Goal: Information Seeking & Learning: Learn about a topic

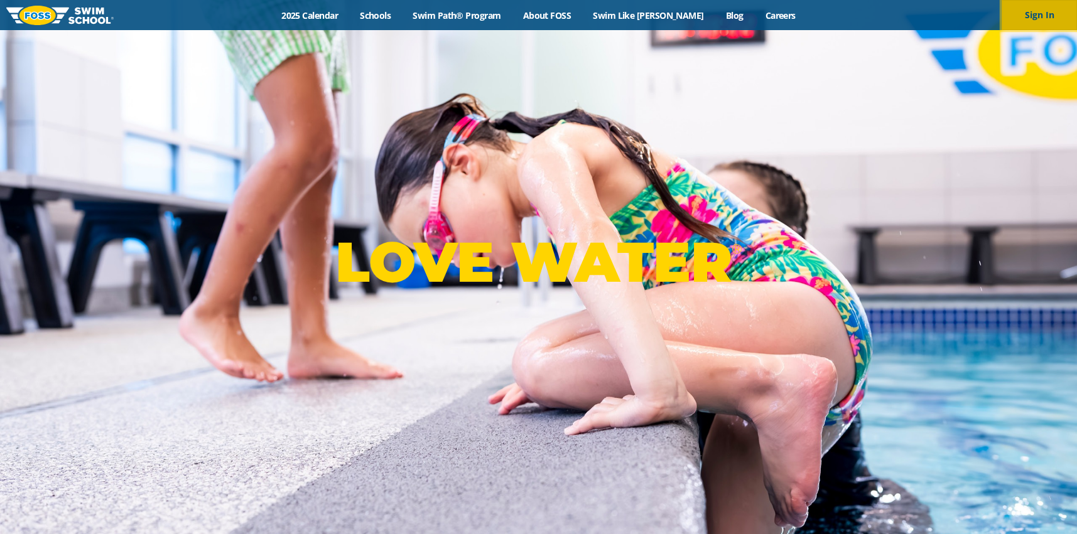
click at [1026, 12] on button "Sign In" at bounding box center [1039, 15] width 75 height 30
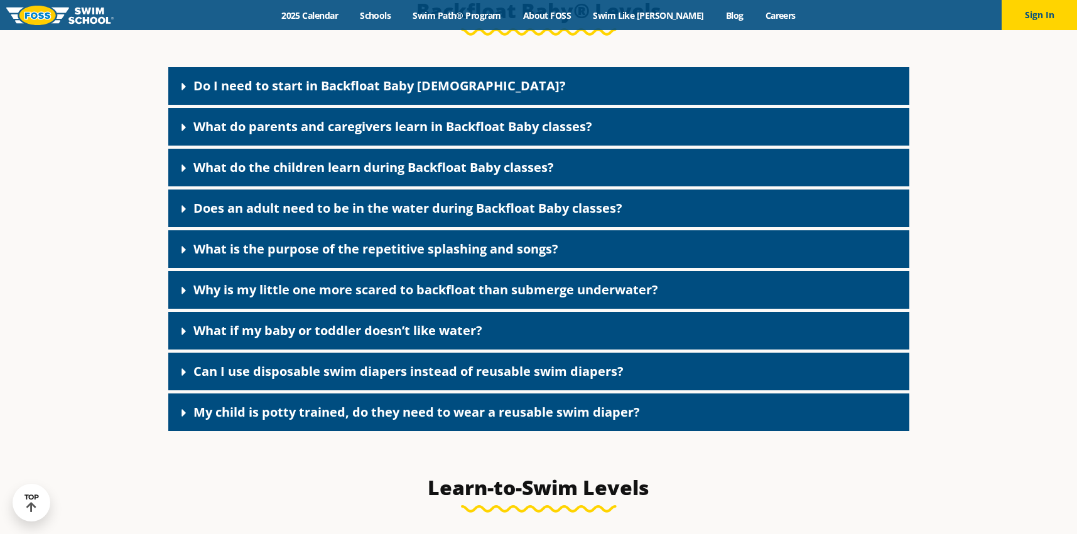
scroll to position [2798, 0]
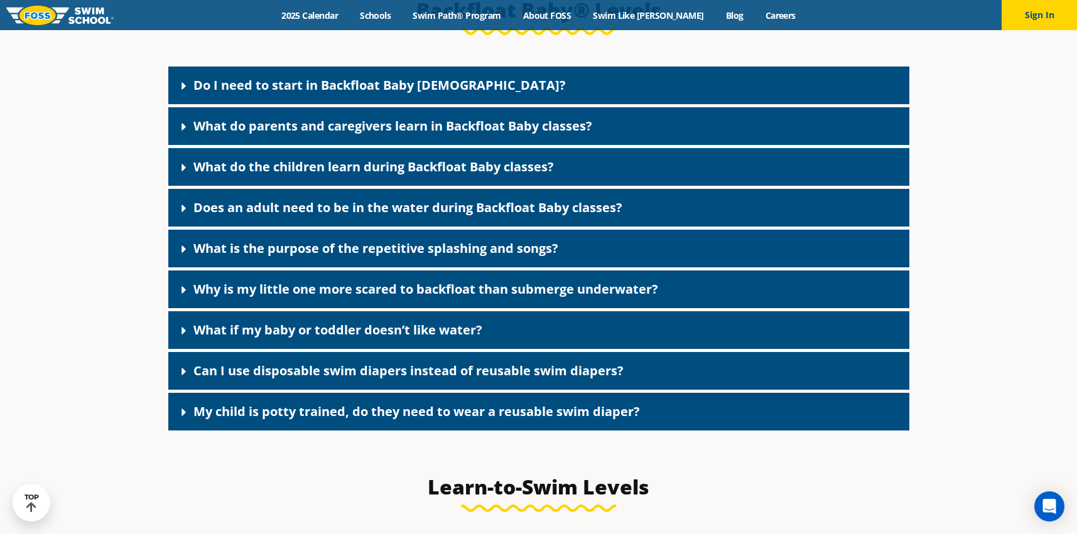
click at [228, 94] on link "Do I need to start in Backfloat Baby [DEMOGRAPHIC_DATA]?" at bounding box center [379, 85] width 372 height 17
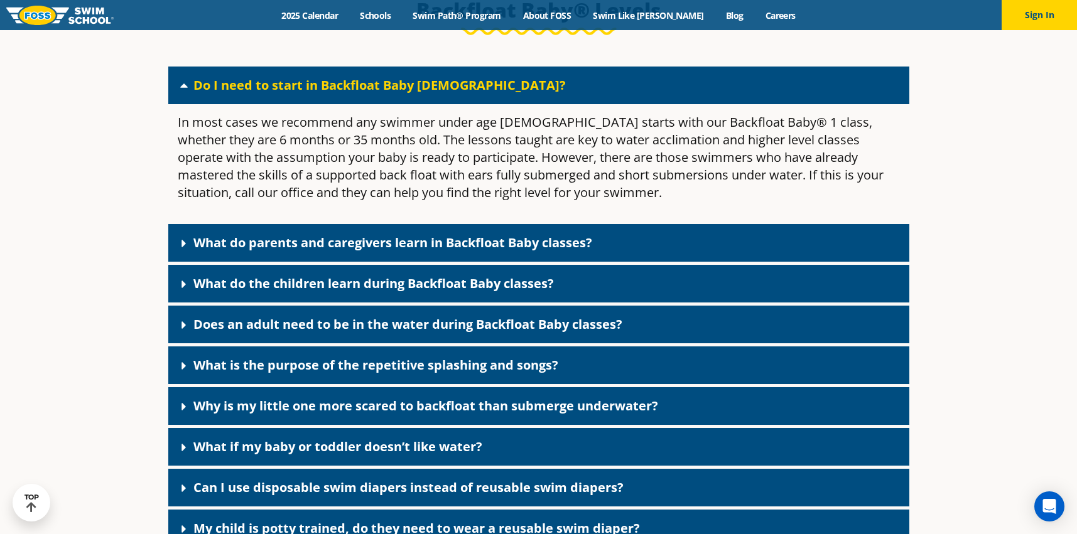
click at [278, 333] on link "Does an adult need to be in the water during Backfloat Baby classes?" at bounding box center [407, 324] width 429 height 17
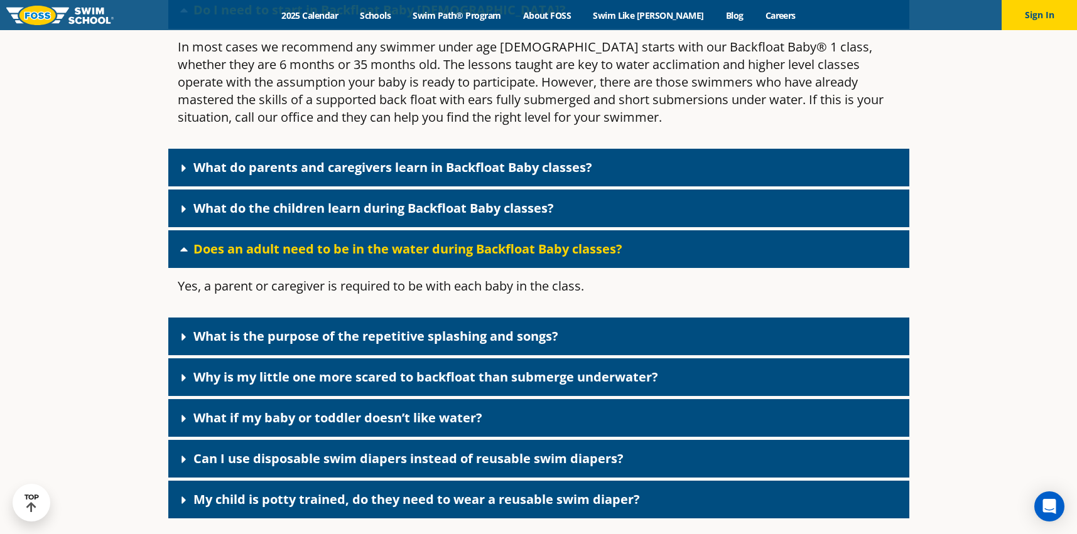
scroll to position [2884, 0]
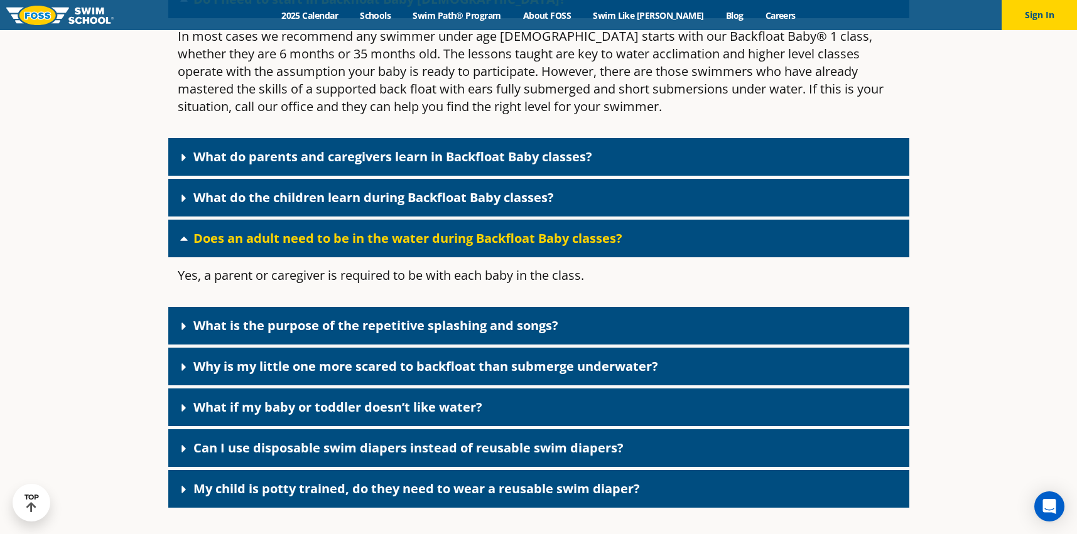
click at [274, 334] on link "What is the purpose of the repetitive splashing and songs?" at bounding box center [375, 325] width 365 height 17
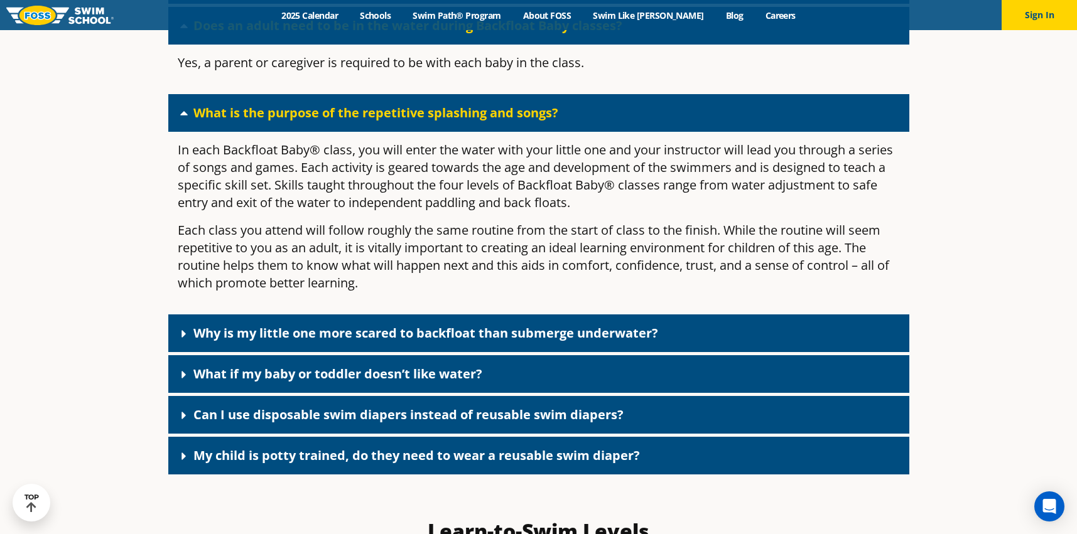
scroll to position [3133, 0]
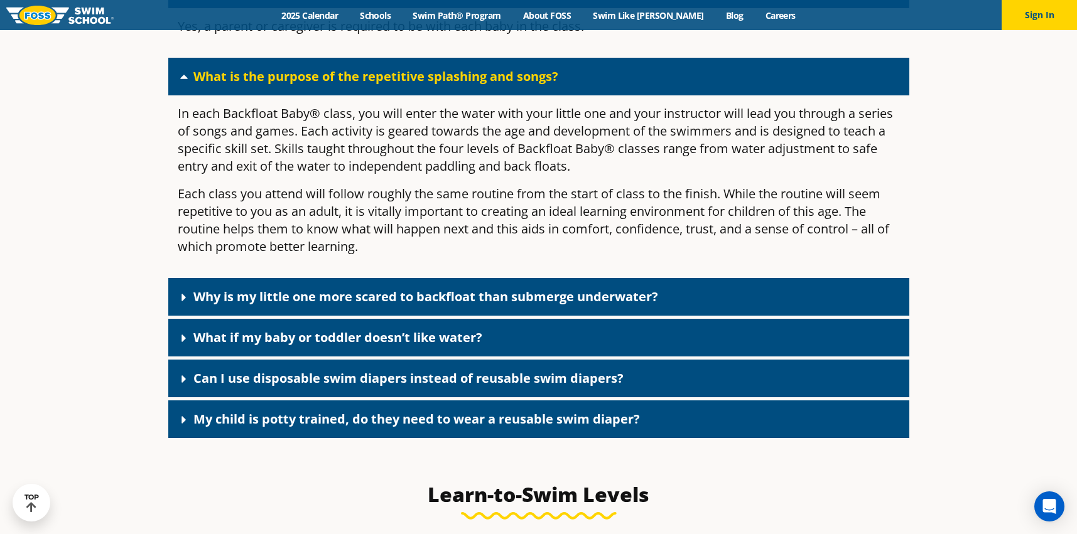
click at [325, 387] on link "Can I use disposable swim diapers instead of reusable swim diapers?" at bounding box center [408, 378] width 430 height 17
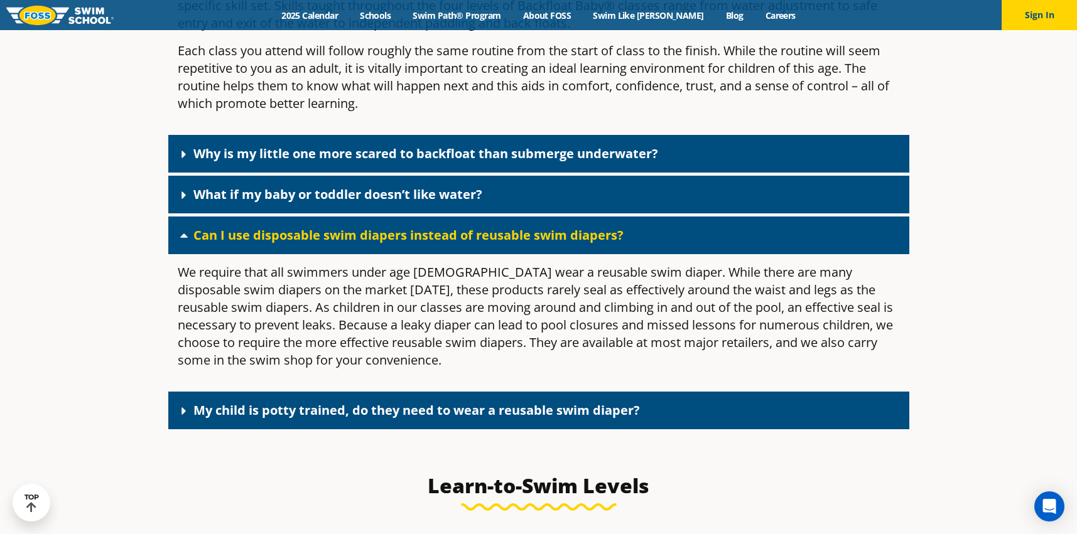
scroll to position [3277, 0]
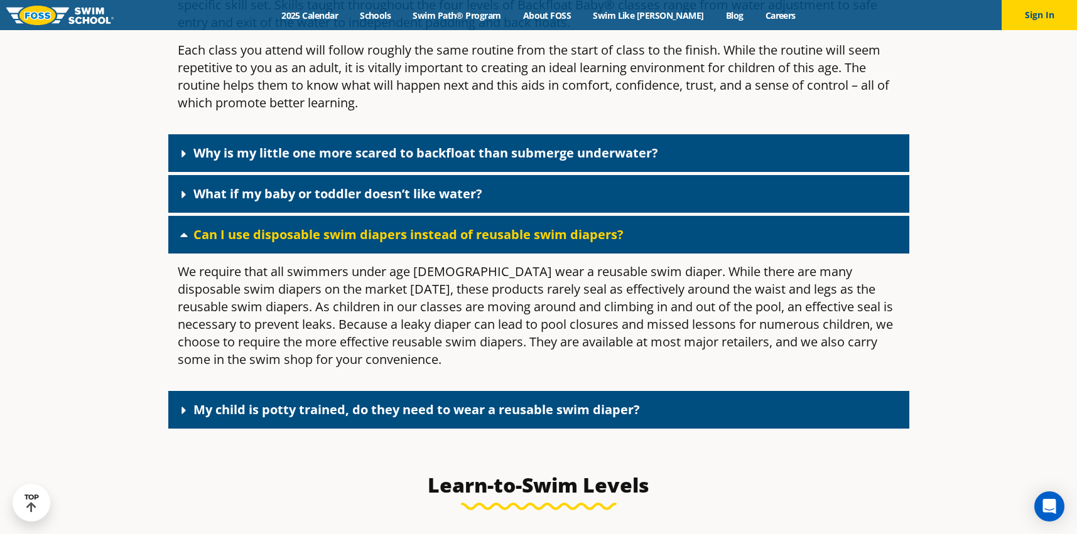
click at [326, 418] on link "My child is potty trained, do they need to wear a reusable swim diaper?" at bounding box center [416, 409] width 447 height 17
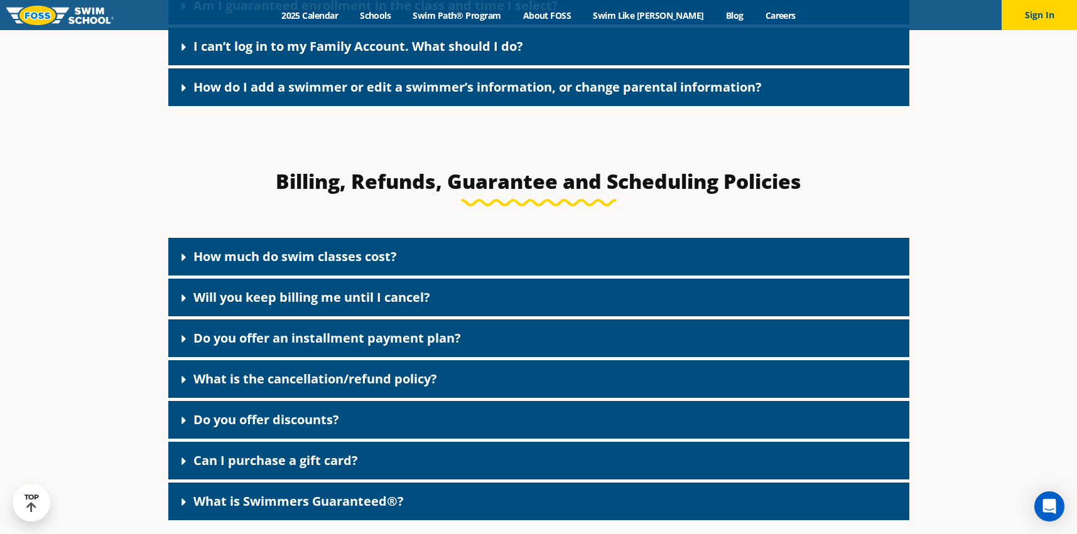
scroll to position [291, 0]
